Goal: Information Seeking & Learning: Learn about a topic

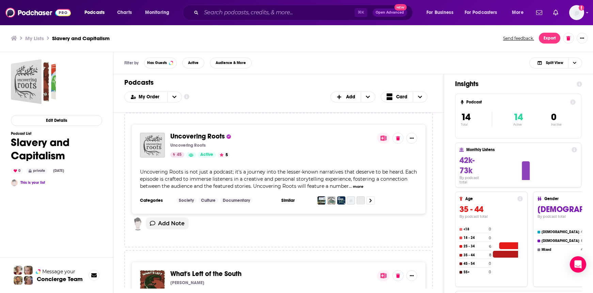
scroll to position [1854, 0]
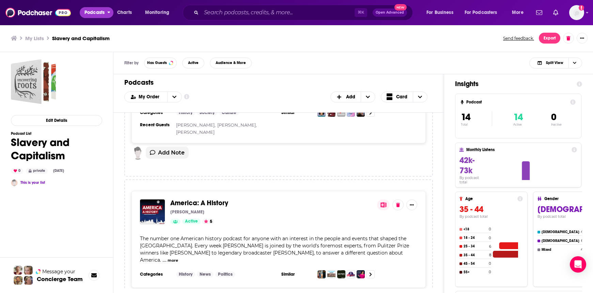
click at [89, 11] on span "Podcasts" at bounding box center [95, 13] width 20 height 10
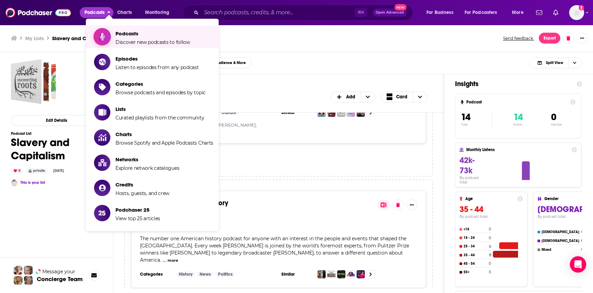
click at [123, 31] on span "Podcasts" at bounding box center [153, 33] width 75 height 6
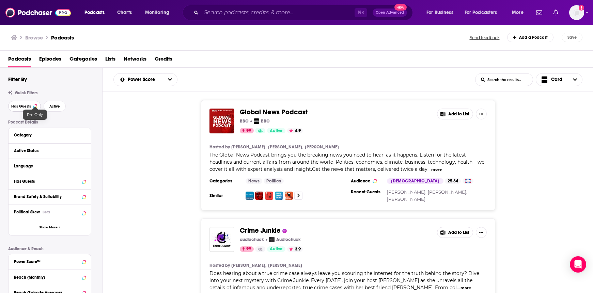
click at [35, 105] on div at bounding box center [35, 106] width 3 height 3
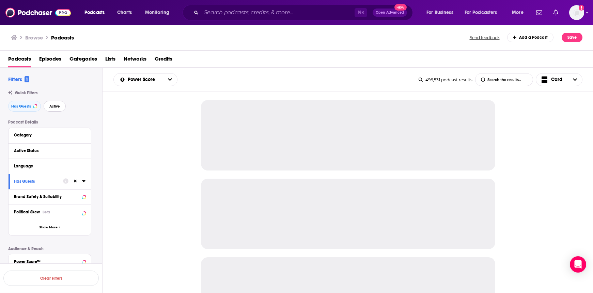
click at [51, 107] on span "Active" at bounding box center [54, 107] width 11 height 4
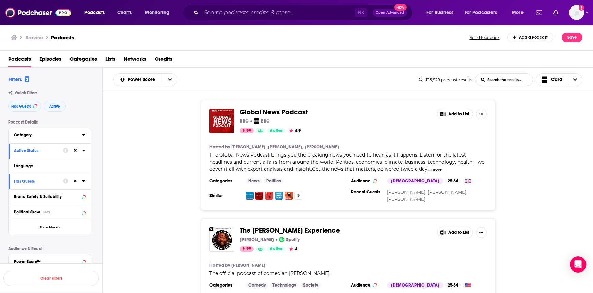
click at [63, 135] on div "Category" at bounding box center [46, 135] width 64 height 5
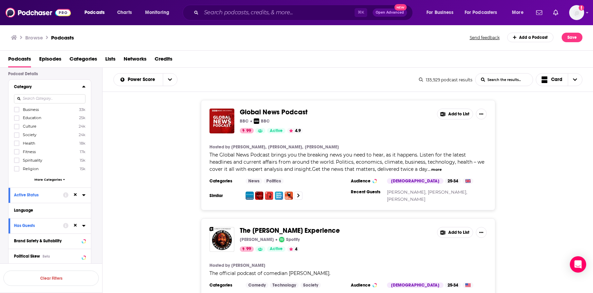
scroll to position [57, 0]
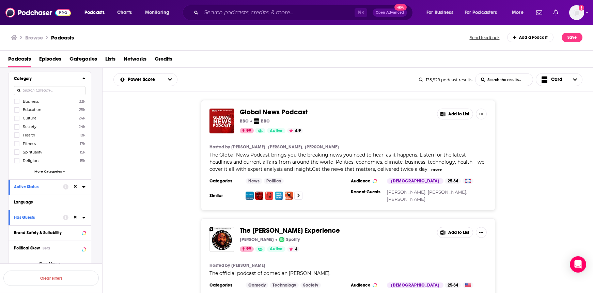
click at [49, 172] on span "More Categories" at bounding box center [48, 172] width 28 height 4
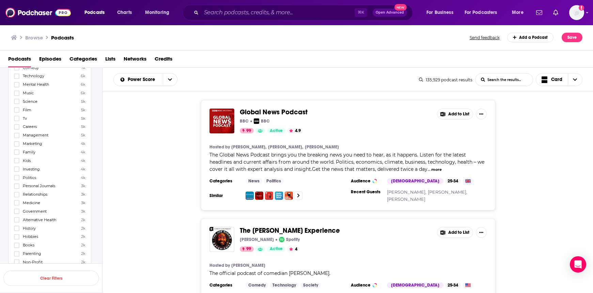
scroll to position [0, 0]
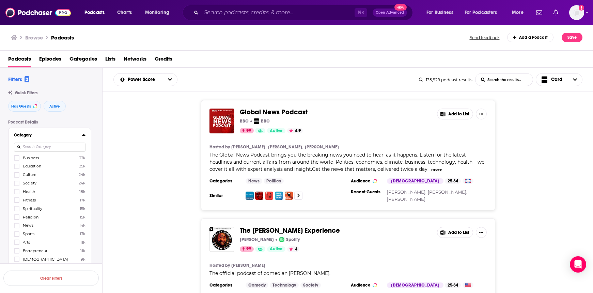
click at [41, 148] on input at bounding box center [50, 147] width 72 height 9
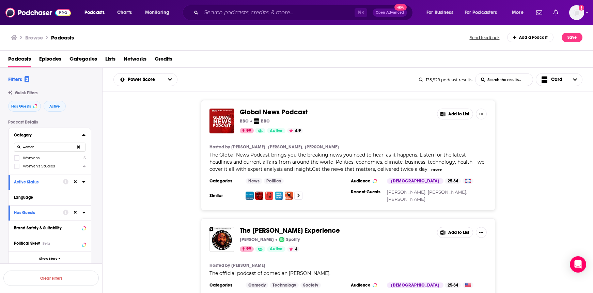
type input "women"
click at [29, 157] on span "Womens" at bounding box center [31, 158] width 17 height 5
click at [17, 160] on input "multiSelectOption-womens-0" at bounding box center [17, 160] width 0 height 0
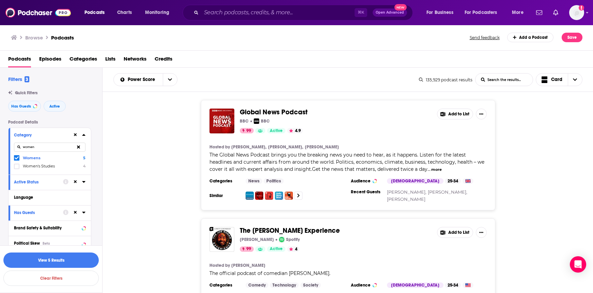
click at [33, 167] on span "Women's Studies" at bounding box center [39, 166] width 32 height 5
click at [17, 169] on input "multiSelectOption-womens-studies-1" at bounding box center [17, 169] width 0 height 0
click at [59, 262] on button "View 9 Results" at bounding box center [50, 260] width 95 height 15
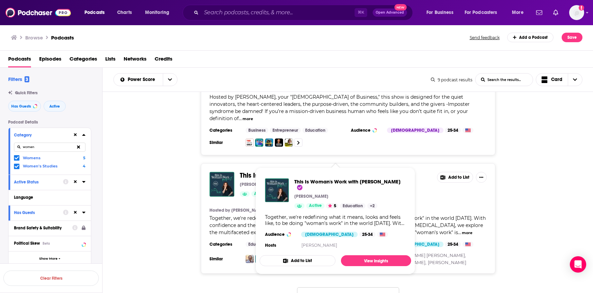
scroll to position [854, 0]
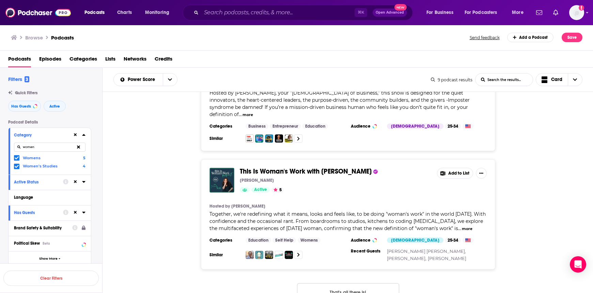
click at [80, 149] on icon at bounding box center [78, 147] width 3 height 4
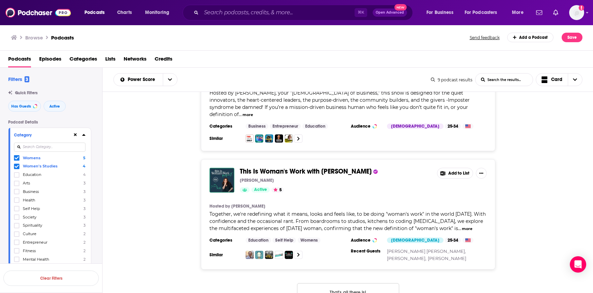
click at [17, 168] on icon at bounding box center [17, 167] width 4 height 4
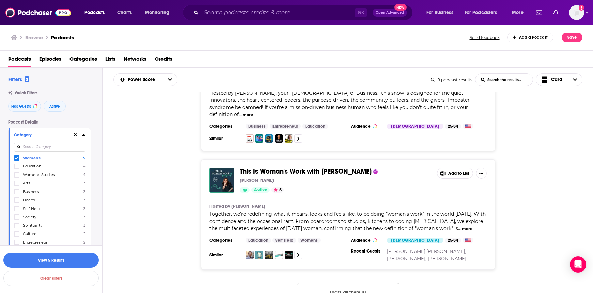
click at [17, 160] on icon at bounding box center [17, 158] width 4 height 4
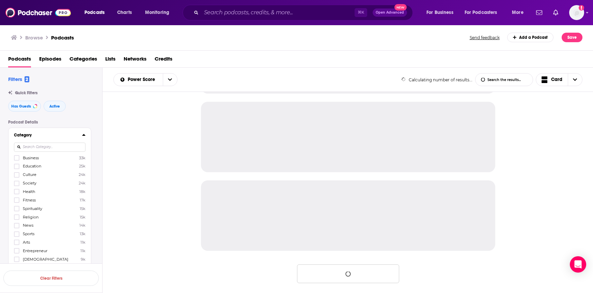
click at [32, 144] on input at bounding box center [50, 147] width 72 height 9
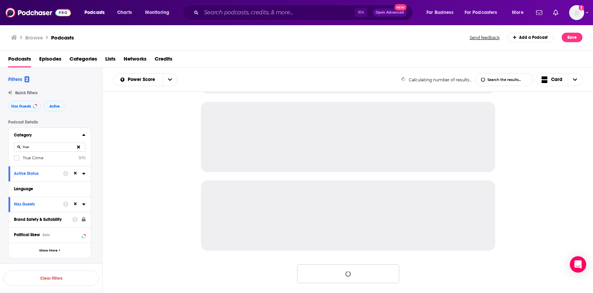
type input "true"
click at [27, 159] on span "True Crime" at bounding box center [33, 158] width 21 height 5
click at [17, 160] on input "multiSelectOption-true-crime-category-0" at bounding box center [17, 160] width 0 height 0
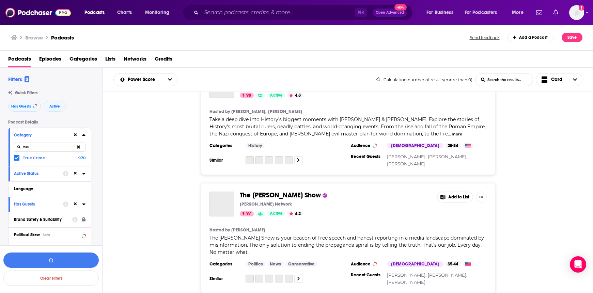
scroll to position [2161, 0]
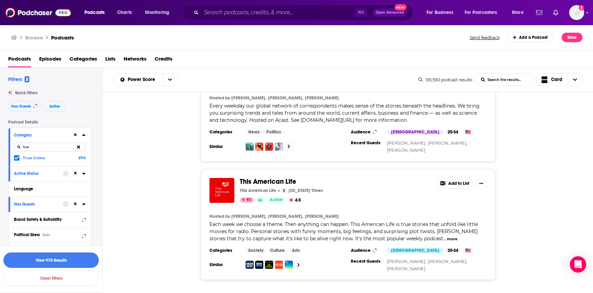
click at [79, 258] on button "View 970 Results" at bounding box center [50, 260] width 95 height 15
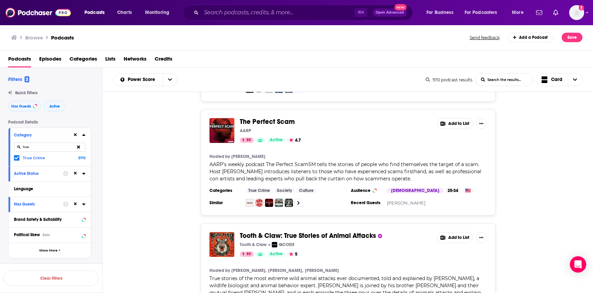
scroll to position [2745, 0]
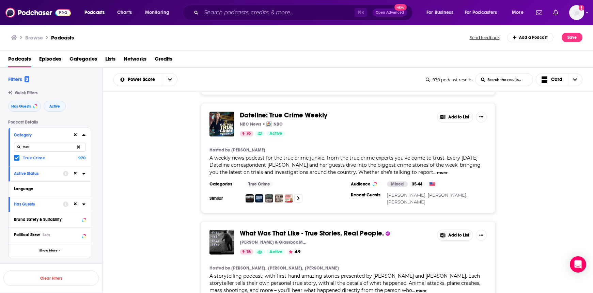
scroll to position [5658, 0]
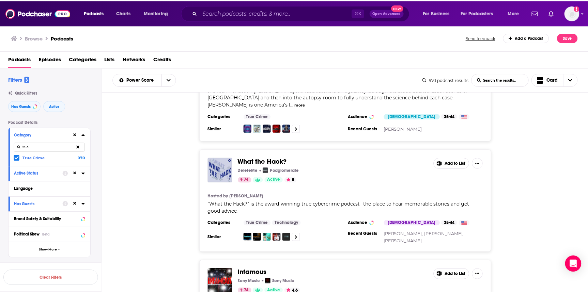
scroll to position [7229, 0]
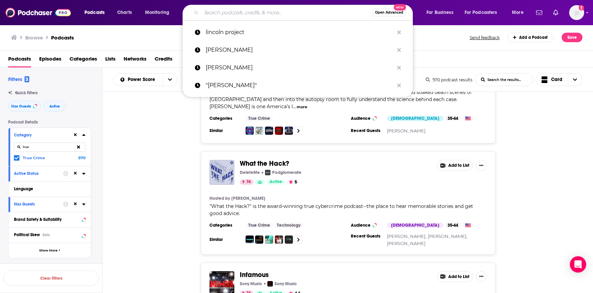
click at [212, 16] on input "Search podcasts, credits, & more..." at bounding box center [286, 12] width 171 height 11
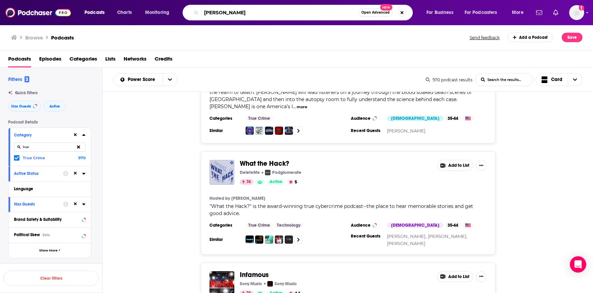
type input "[PERSON_NAME]"
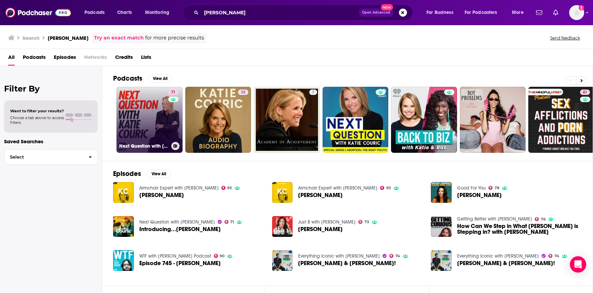
click at [155, 111] on link "71 Next Question with [PERSON_NAME]" at bounding box center [150, 120] width 66 height 66
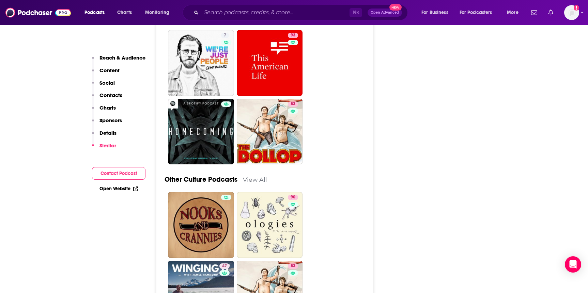
scroll to position [2947, 0]
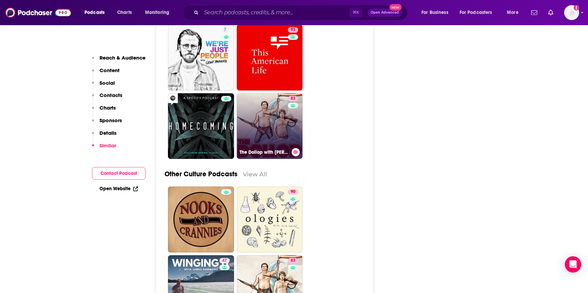
click at [287, 93] on link "83 The Dollop with [PERSON_NAME] and [PERSON_NAME]" at bounding box center [270, 126] width 66 height 66
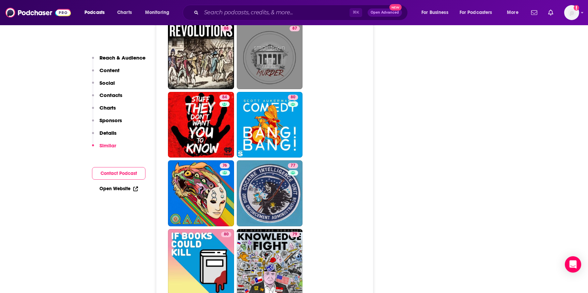
scroll to position [1823, 0]
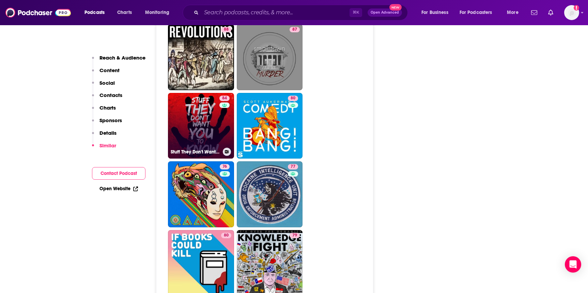
click at [215, 100] on link "84 Stuff They Don't Want You To Know" at bounding box center [201, 126] width 66 height 66
type input "[URL][DOMAIN_NAME]"
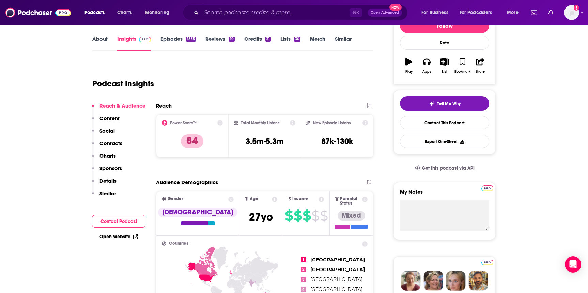
scroll to position [95, 0]
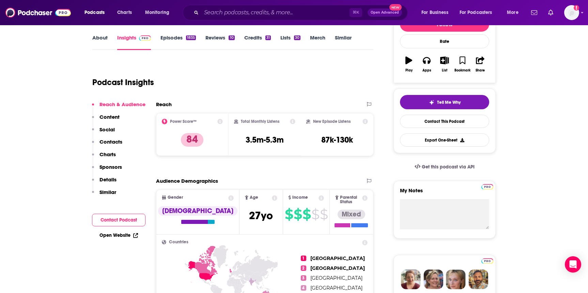
click at [101, 41] on link "About" at bounding box center [99, 42] width 15 height 16
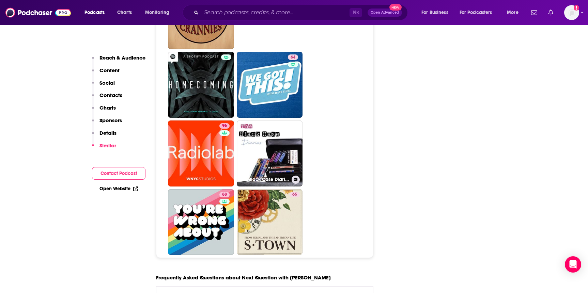
scroll to position [3466, 0]
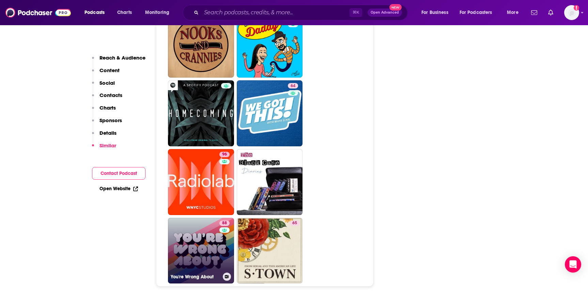
click at [213, 218] on link "88 You're Wrong About" at bounding box center [201, 251] width 66 height 66
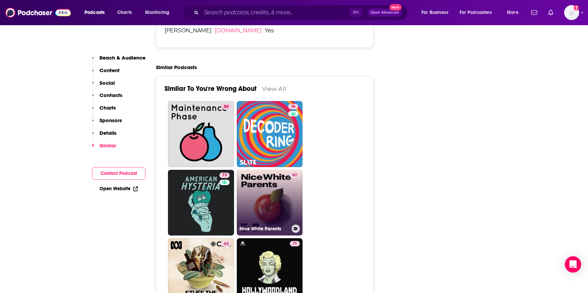
scroll to position [1315, 0]
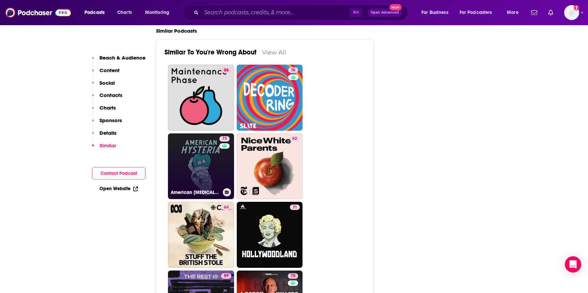
click at [180, 141] on link "73 American Hysteria" at bounding box center [201, 167] width 66 height 66
type input "[URL][DOMAIN_NAME][MEDICAL_DATA]"
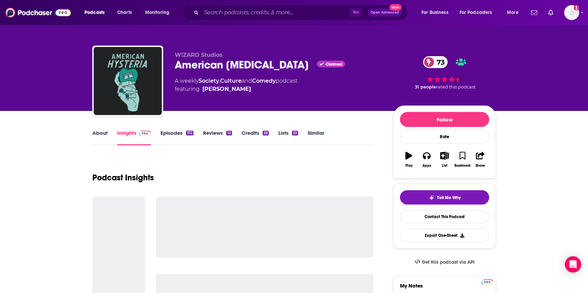
click at [106, 130] on link "About" at bounding box center [99, 138] width 15 height 16
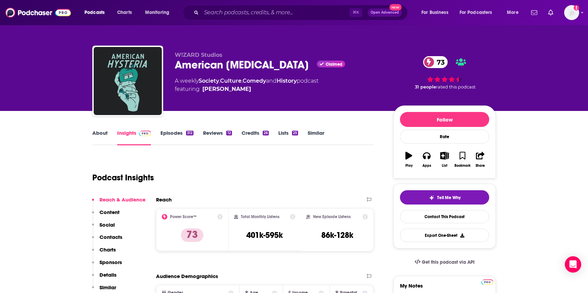
type input "[URL][DOMAIN_NAME]"
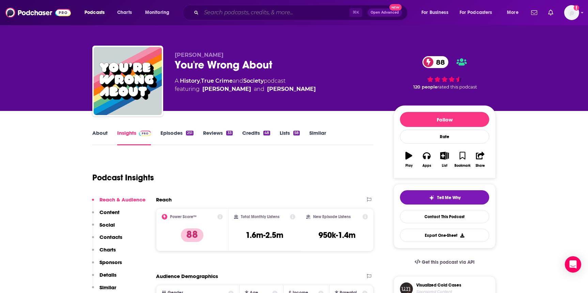
click at [220, 17] on input "Search podcasts, credits, & more..." at bounding box center [275, 12] width 148 height 11
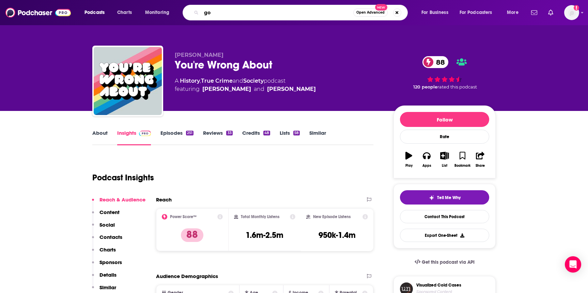
type input "g"
type input "girls gotta eat"
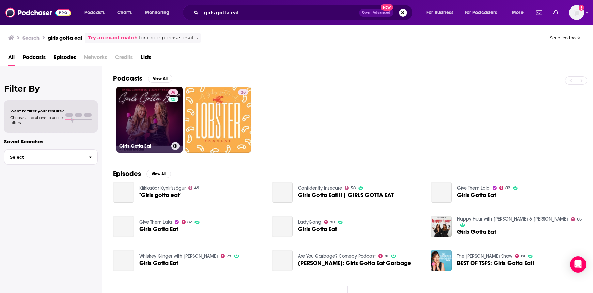
click at [144, 111] on link "76 Girls Gotta Eat" at bounding box center [150, 120] width 66 height 66
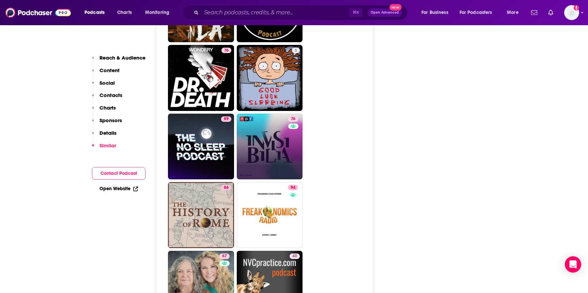
scroll to position [3298, 0]
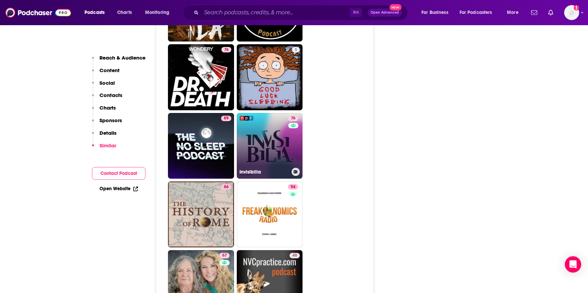
click at [276, 113] on link "76 Invisibilia" at bounding box center [270, 146] width 66 height 66
type input "[URL][DOMAIN_NAME]"
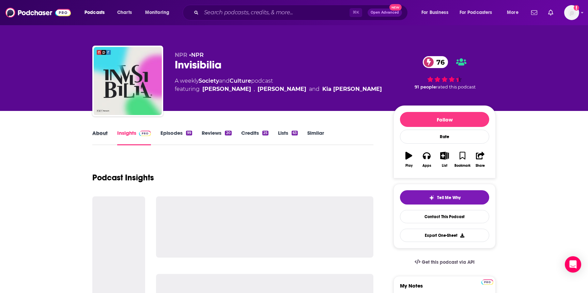
click at [111, 134] on div "About" at bounding box center [104, 138] width 25 height 16
click at [92, 133] on link "About" at bounding box center [99, 138] width 15 height 16
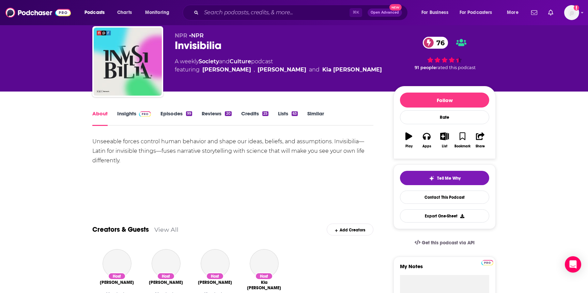
scroll to position [36, 0]
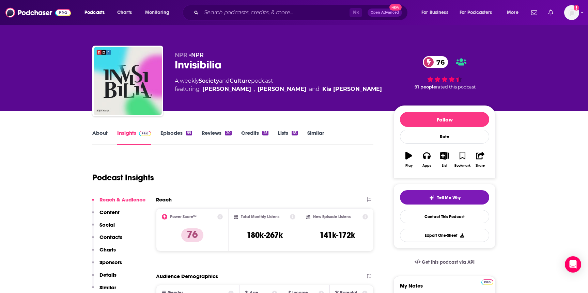
type input "[URL][DOMAIN_NAME]"
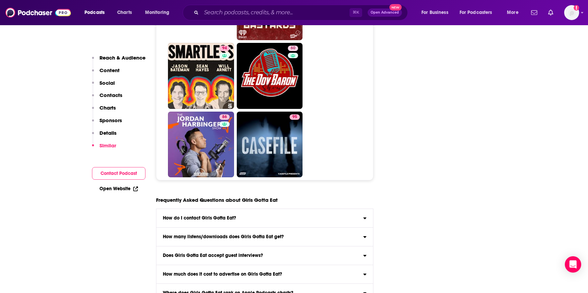
scroll to position [3316, 0]
